Goal: Task Accomplishment & Management: Complete application form

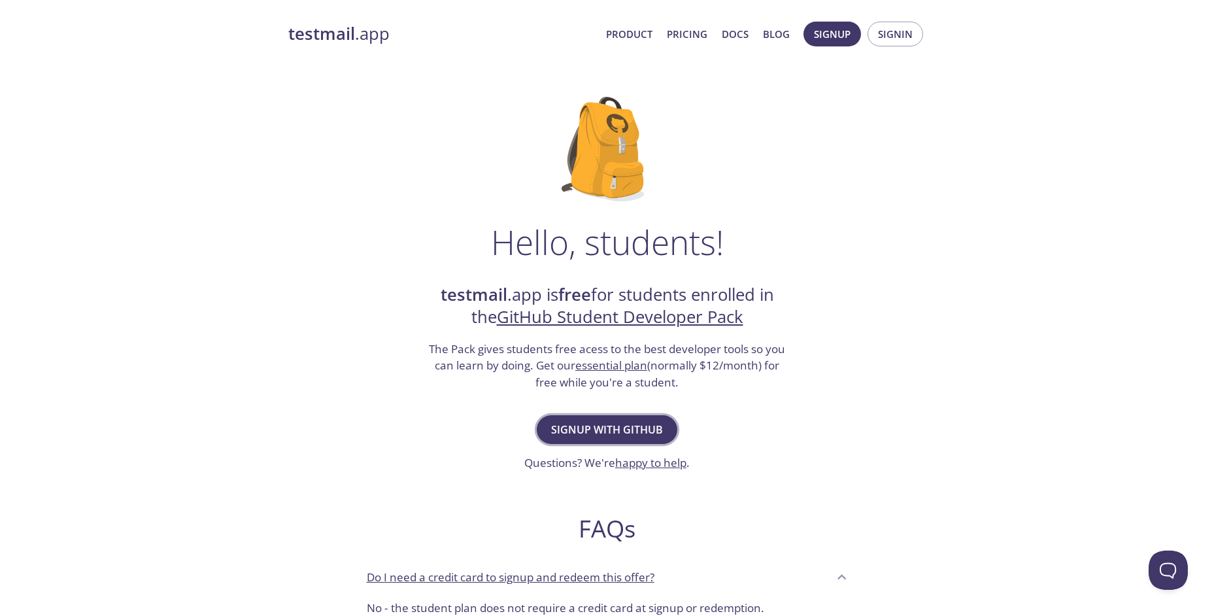
click at [644, 439] on button "Signup with GitHub" at bounding box center [607, 429] width 141 height 29
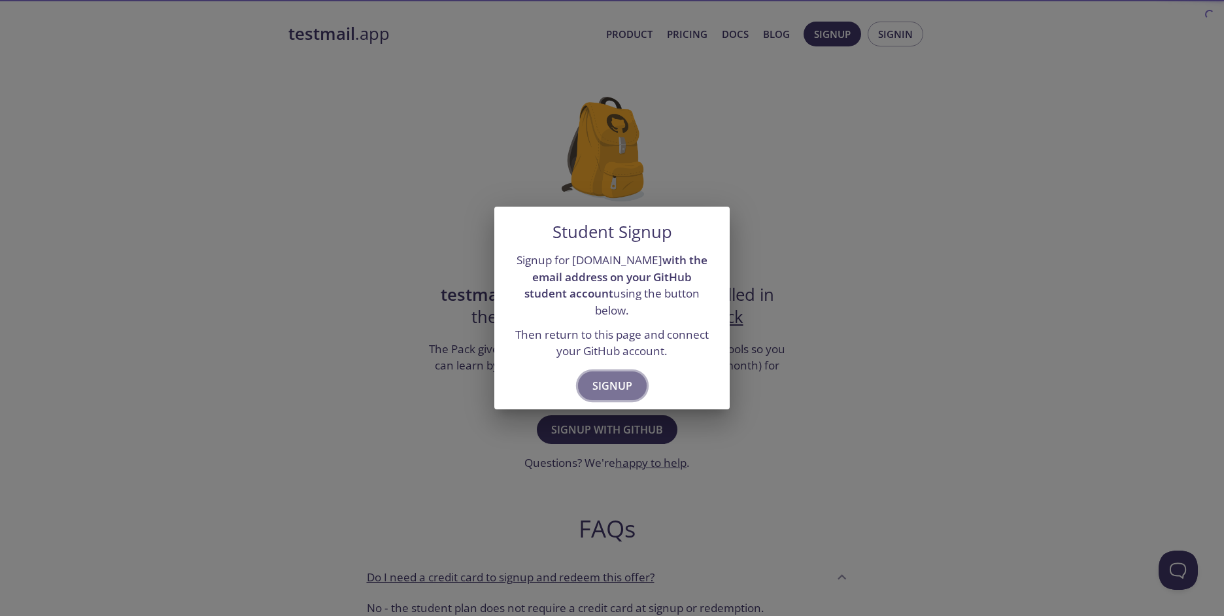
click at [621, 377] on span "Signup" at bounding box center [612, 386] width 40 height 18
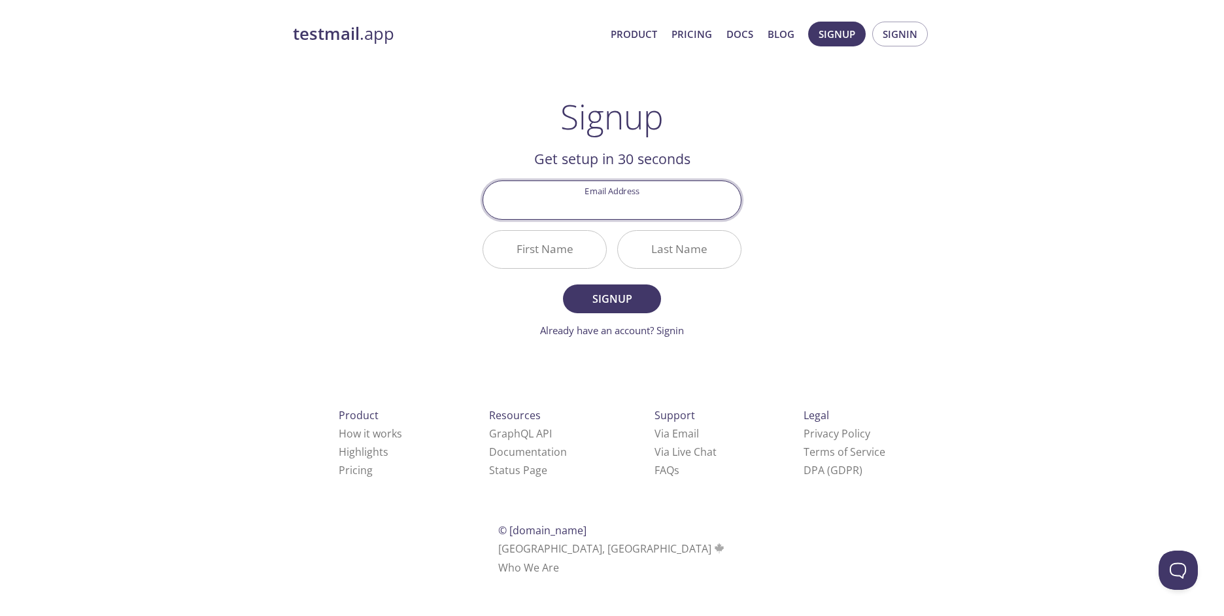
click at [630, 209] on input "Email Address" at bounding box center [612, 199] width 258 height 37
type input "[EMAIL_ADDRESS][DOMAIN_NAME]"
type input "R"
type input "[PERSON_NAME]"
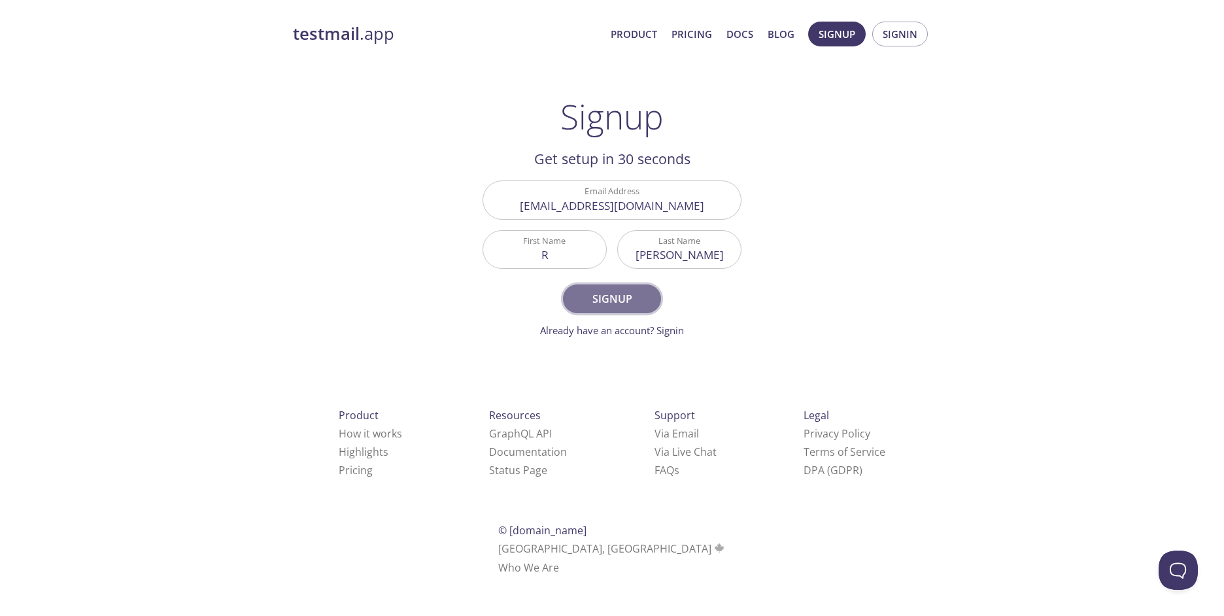
click at [629, 299] on span "Signup" at bounding box center [611, 299] width 69 height 18
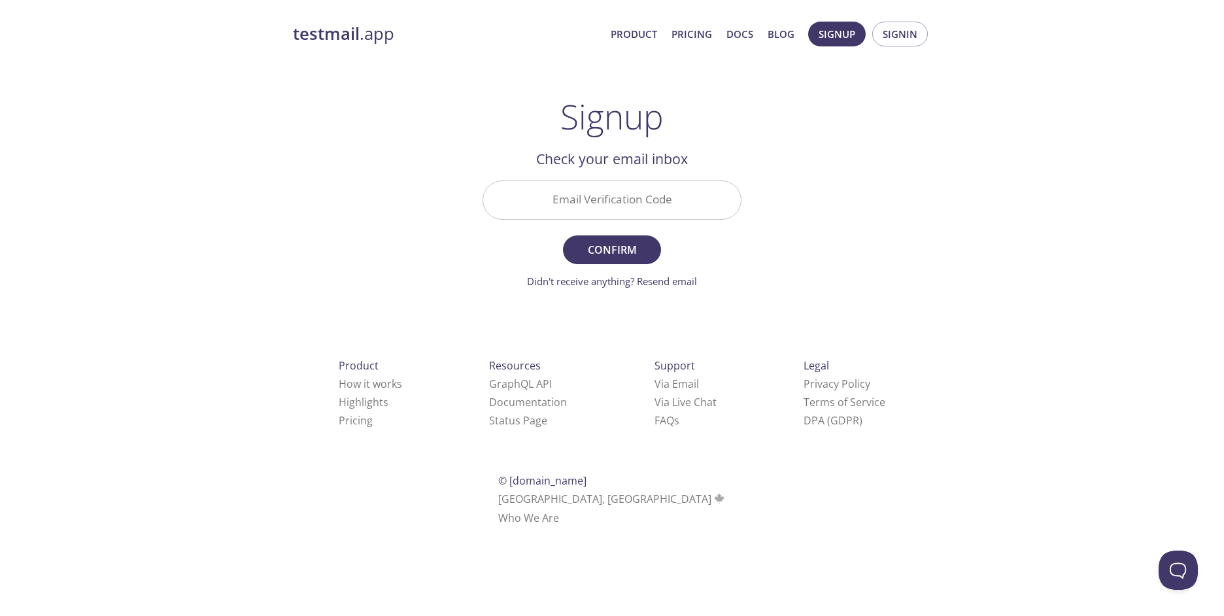
click at [667, 202] on input "Email Verification Code" at bounding box center [612, 199] width 258 height 37
type input "HYTRL9E"
click at [617, 247] on span "Confirm" at bounding box center [611, 250] width 69 height 18
